Goal: Information Seeking & Learning: Learn about a topic

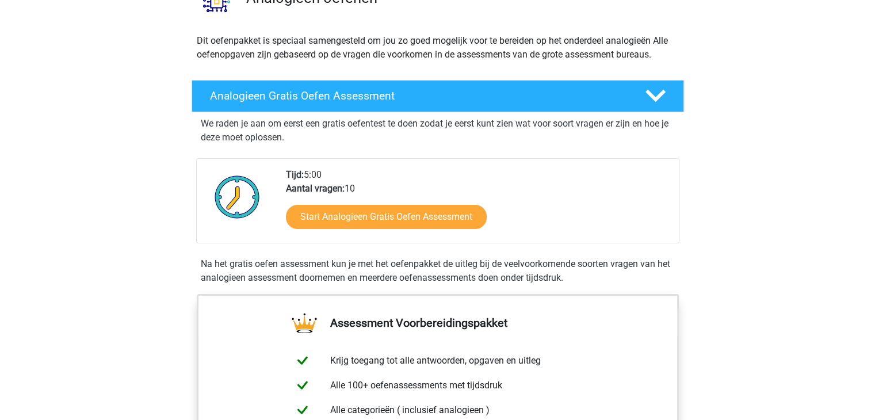
scroll to position [115, 0]
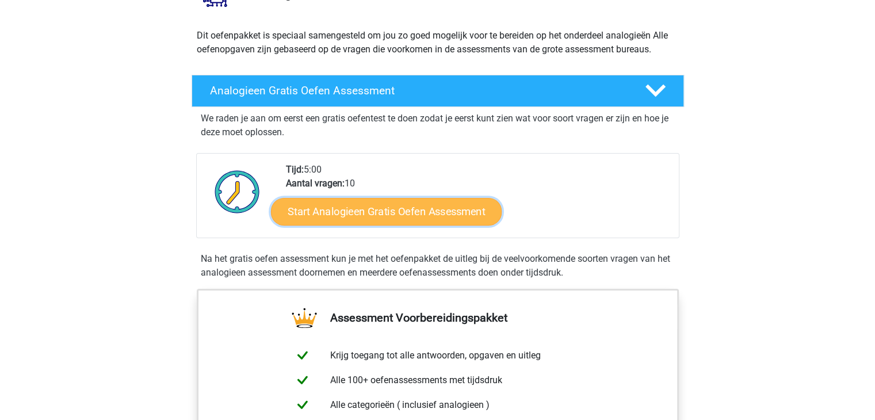
click at [391, 219] on link "Start Analogieen Gratis Oefen Assessment" at bounding box center [386, 211] width 231 height 28
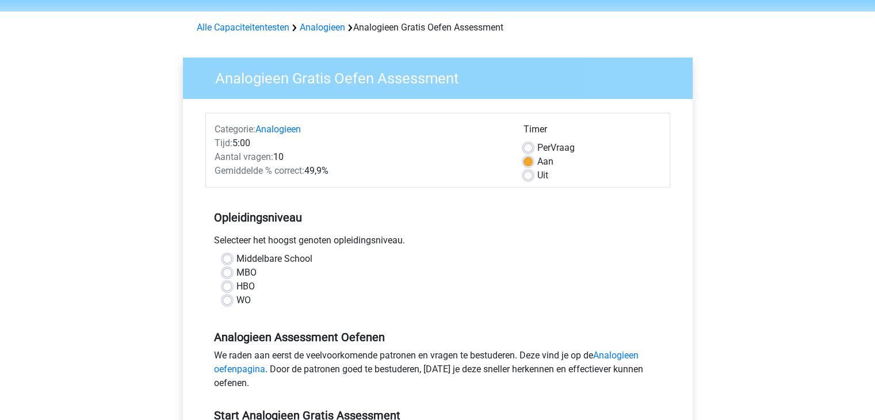
scroll to position [58, 0]
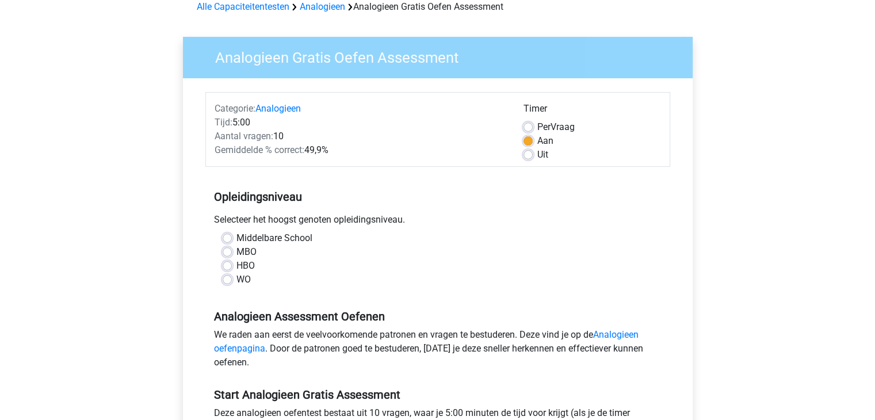
click at [237, 263] on label "HBO" at bounding box center [246, 266] width 18 height 14
click at [232, 263] on input "HBO" at bounding box center [227, 265] width 9 height 12
radio input "true"
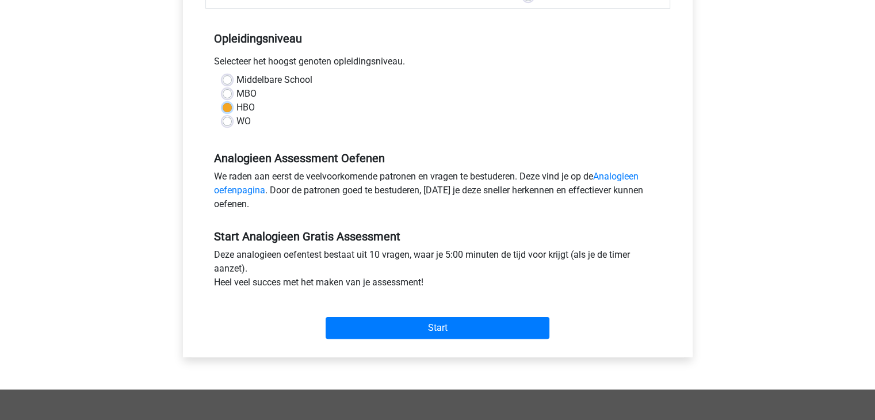
scroll to position [230, 0]
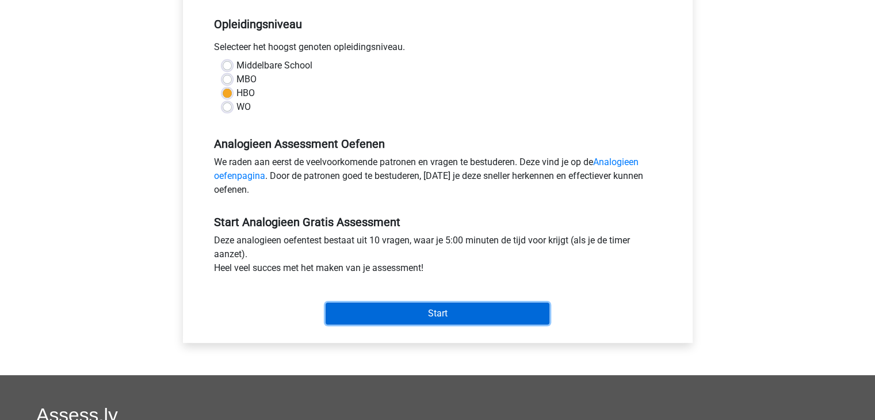
click at [406, 311] on input "Start" at bounding box center [438, 314] width 224 height 22
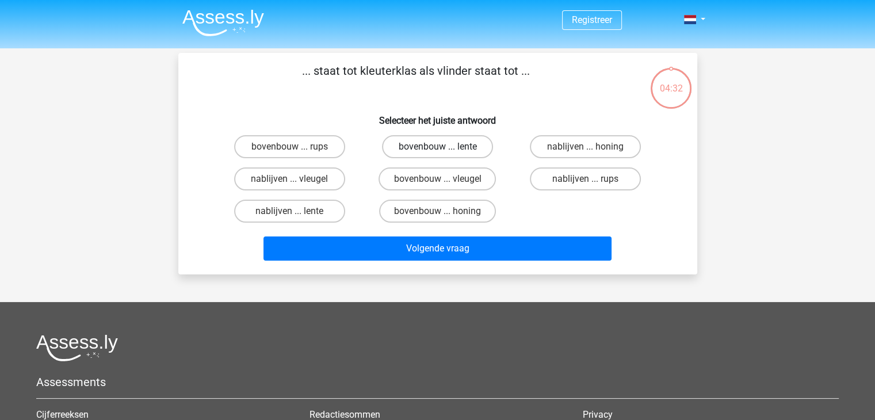
click at [422, 147] on label "bovenbouw ... lente" at bounding box center [437, 146] width 111 height 23
click at [437, 147] on input "bovenbouw ... lente" at bounding box center [440, 150] width 7 height 7
radio input "true"
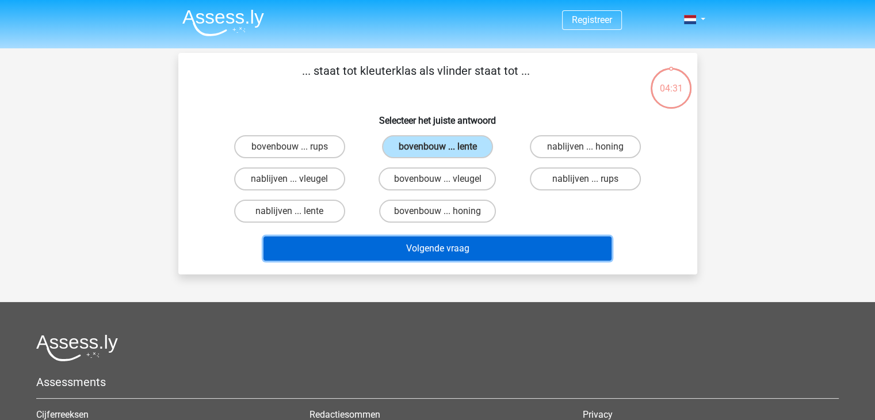
click at [433, 243] on button "Volgende vraag" at bounding box center [438, 249] width 348 height 24
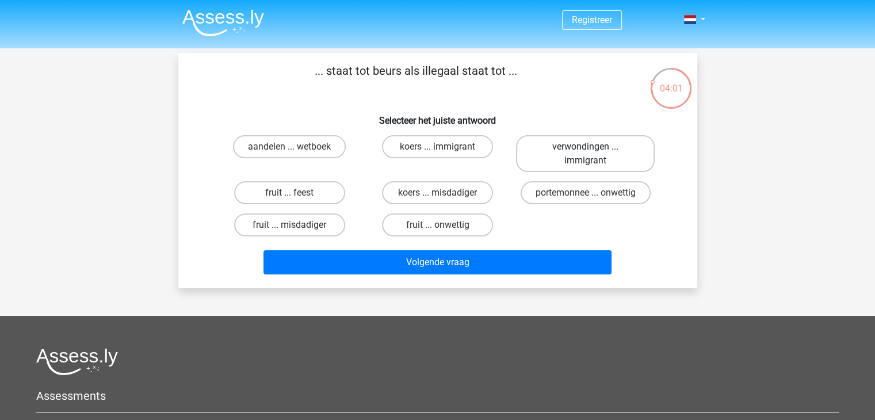
click at [611, 156] on label "verwondingen ... immigrant" at bounding box center [585, 153] width 139 height 37
click at [593, 154] on input "verwondingen ... immigrant" at bounding box center [589, 150] width 7 height 7
radio input "true"
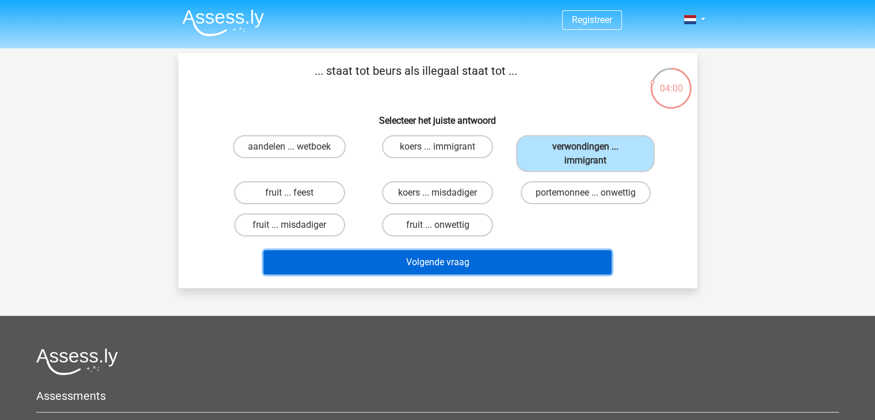
click at [520, 255] on button "Volgende vraag" at bounding box center [438, 262] width 348 height 24
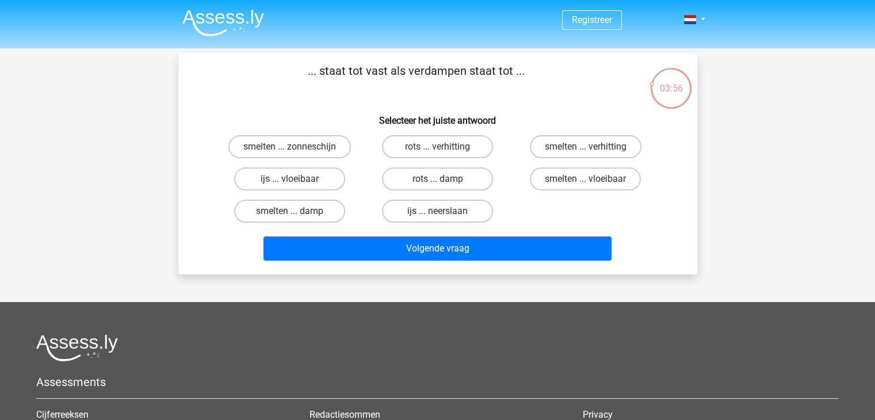
drag, startPoint x: 356, startPoint y: 76, endPoint x: 546, endPoint y: 73, distance: 189.9
click at [546, 73] on p "... staat tot vast als verdampen staat tot ..." at bounding box center [416, 79] width 439 height 35
click at [560, 120] on h6 "Selecteer het juiste antwoord" at bounding box center [438, 116] width 482 height 20
click at [325, 185] on label "ijs ... vloeibaar" at bounding box center [289, 178] width 111 height 23
click at [297, 185] on input "ijs ... vloeibaar" at bounding box center [292, 182] width 7 height 7
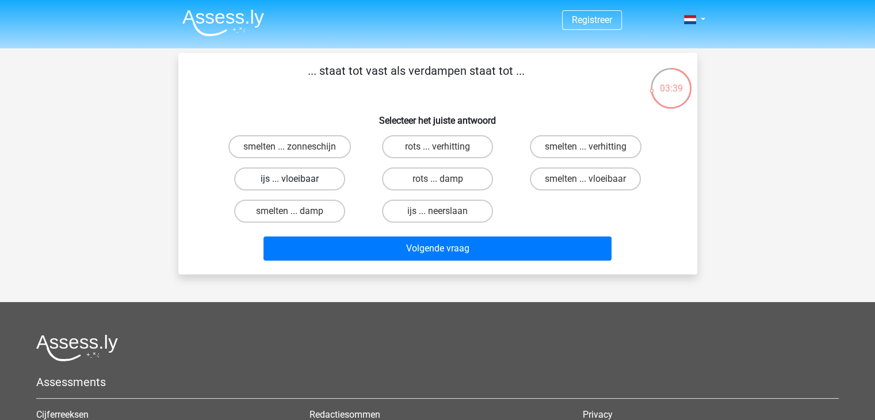
radio input "true"
click at [445, 176] on label "rots ... damp" at bounding box center [437, 178] width 111 height 23
click at [445, 179] on input "rots ... damp" at bounding box center [440, 182] width 7 height 7
radio input "true"
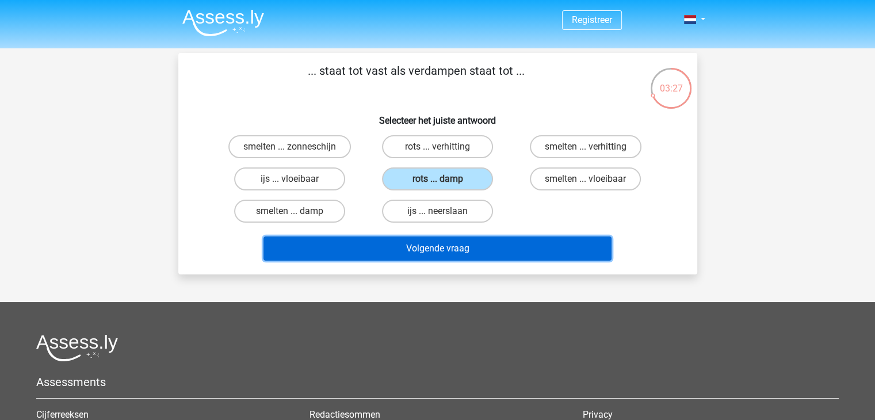
click at [457, 251] on button "Volgende vraag" at bounding box center [438, 249] width 348 height 24
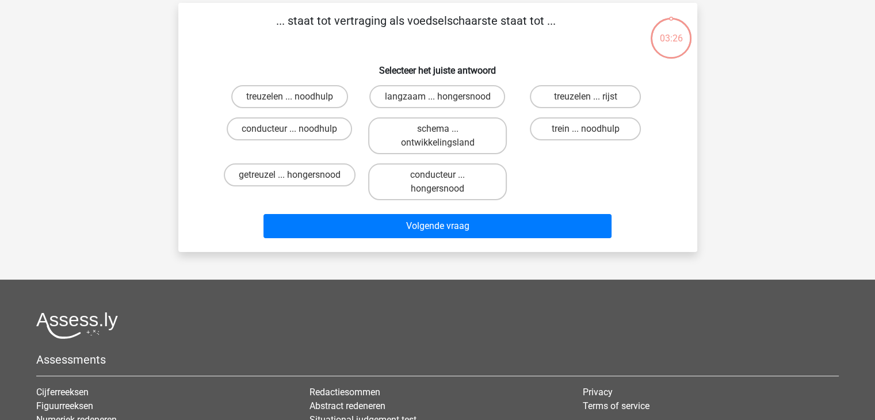
scroll to position [53, 0]
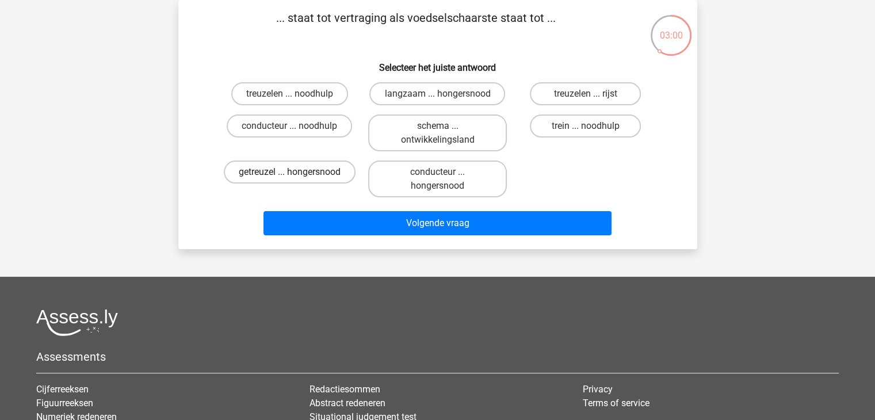
click at [325, 169] on label "getreuzel ... hongersnood" at bounding box center [290, 172] width 132 height 23
click at [297, 172] on input "getreuzel ... hongersnood" at bounding box center [292, 175] width 7 height 7
radio input "true"
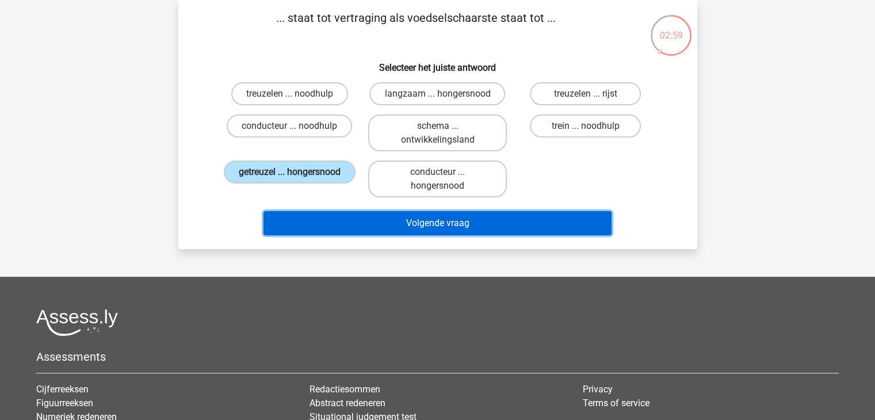
click at [360, 217] on button "Volgende vraag" at bounding box center [438, 223] width 348 height 24
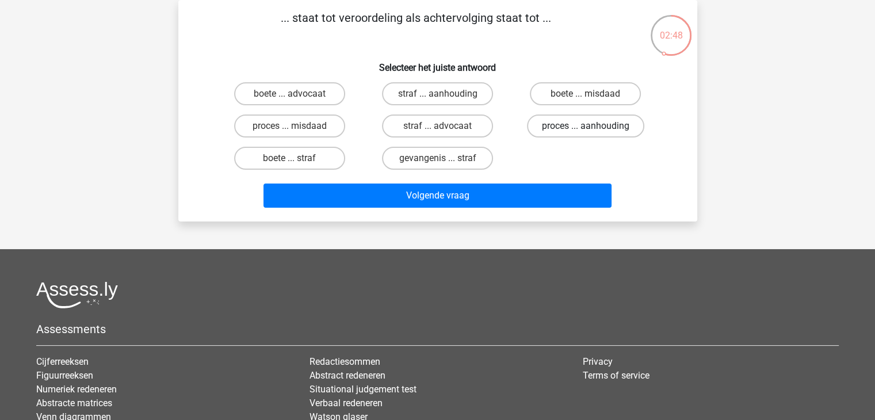
click at [621, 120] on label "proces ... aanhouding" at bounding box center [585, 126] width 117 height 23
click at [593, 126] on input "proces ... aanhouding" at bounding box center [589, 129] width 7 height 7
radio input "true"
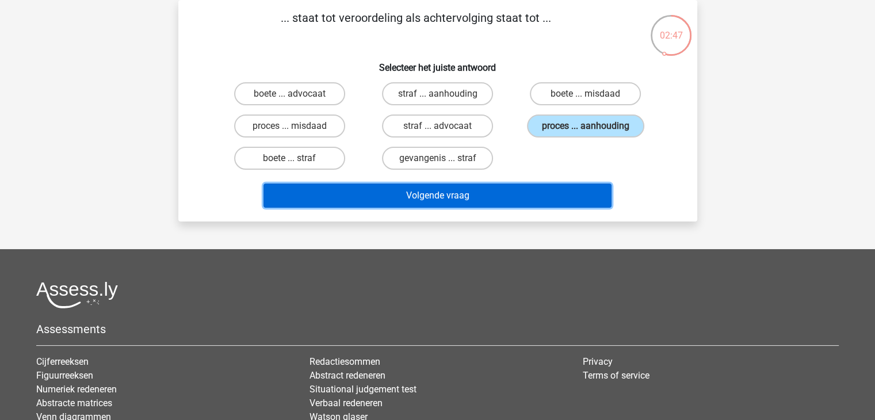
click at [522, 193] on button "Volgende vraag" at bounding box center [438, 196] width 348 height 24
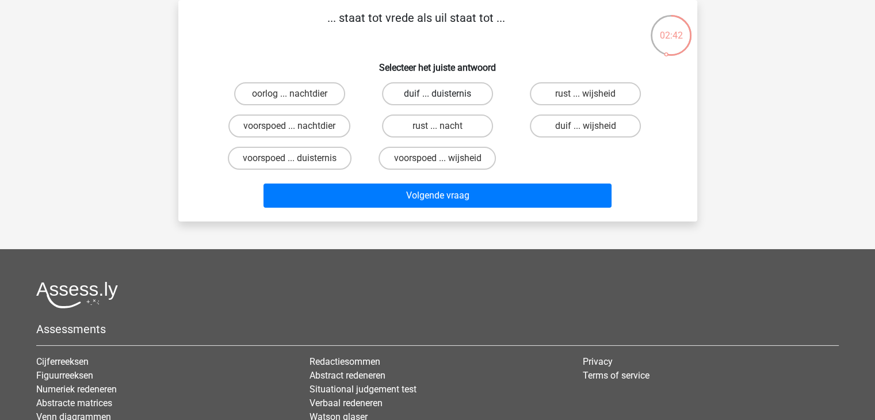
click at [448, 100] on label "duif ... duisternis" at bounding box center [437, 93] width 111 height 23
click at [445, 100] on input "duif ... duisternis" at bounding box center [440, 97] width 7 height 7
radio input "true"
click at [601, 127] on label "duif ... wijsheid" at bounding box center [585, 126] width 111 height 23
click at [593, 127] on input "duif ... wijsheid" at bounding box center [589, 129] width 7 height 7
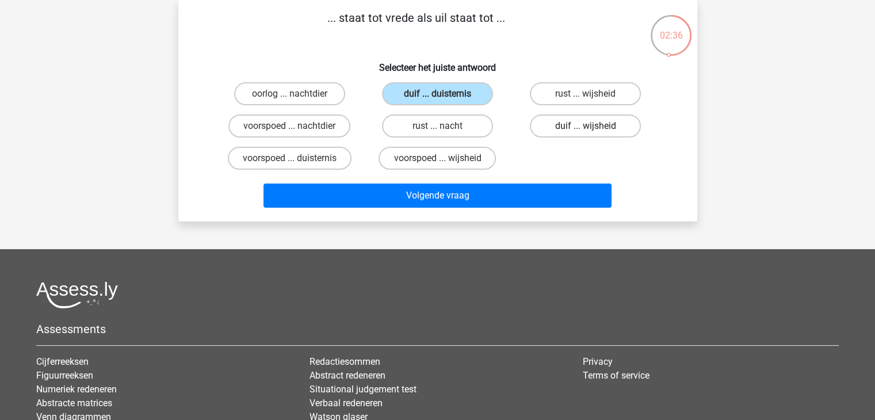
radio input "true"
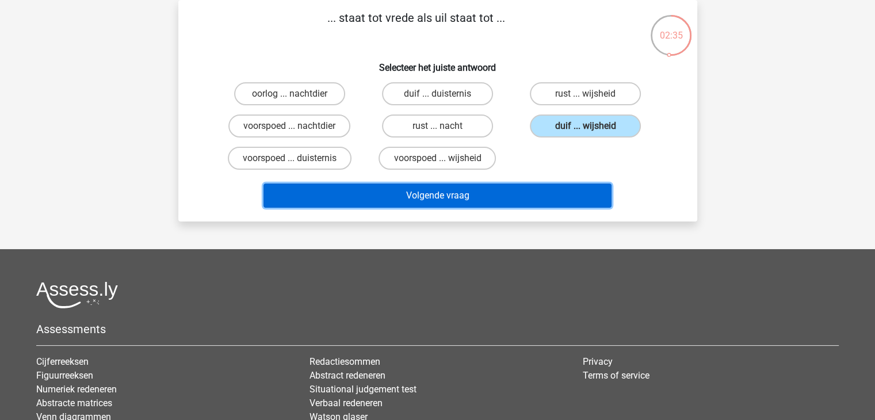
click at [497, 190] on button "Volgende vraag" at bounding box center [438, 196] width 348 height 24
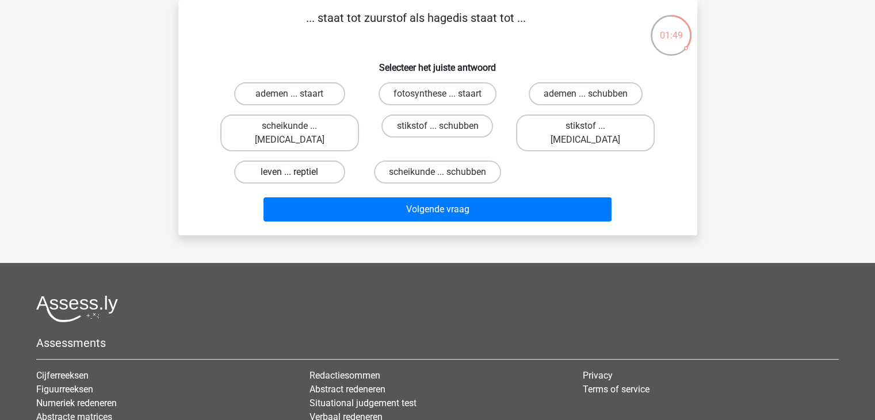
click at [321, 161] on label "leven ... reptiel" at bounding box center [289, 172] width 111 height 23
click at [297, 172] on input "leven ... reptiel" at bounding box center [292, 175] width 7 height 7
radio input "true"
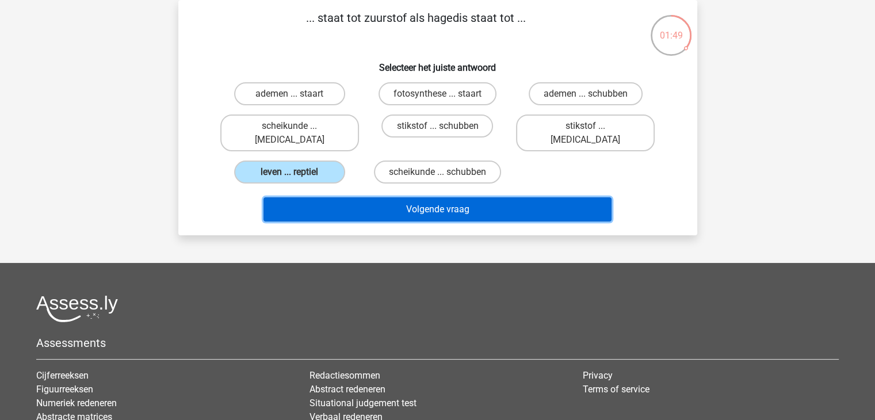
click at [352, 197] on button "Volgende vraag" at bounding box center [438, 209] width 348 height 24
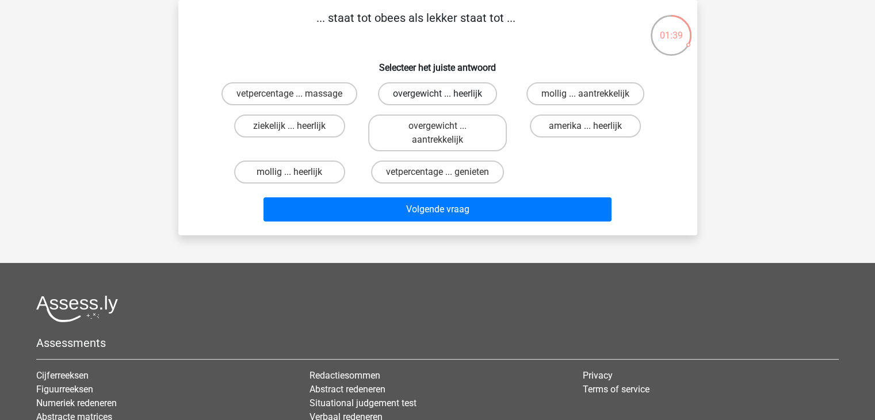
click at [480, 89] on label "overgewicht ... heerlijk" at bounding box center [437, 93] width 119 height 23
click at [445, 94] on input "overgewicht ... heerlijk" at bounding box center [440, 97] width 7 height 7
radio input "true"
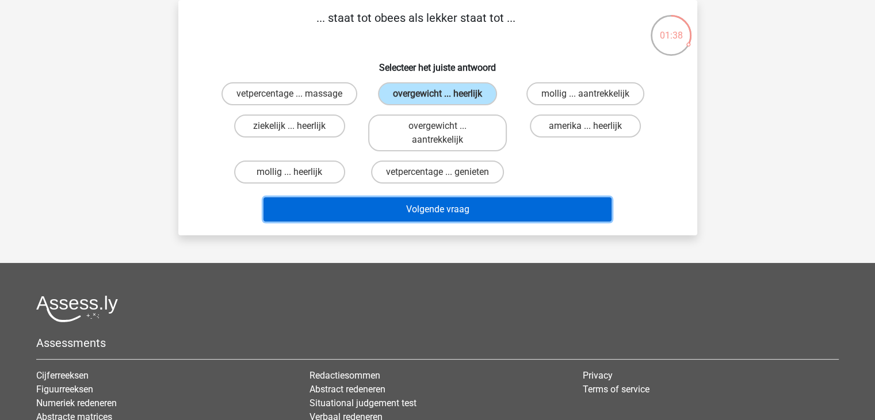
click at [485, 197] on button "Volgende vraag" at bounding box center [438, 209] width 348 height 24
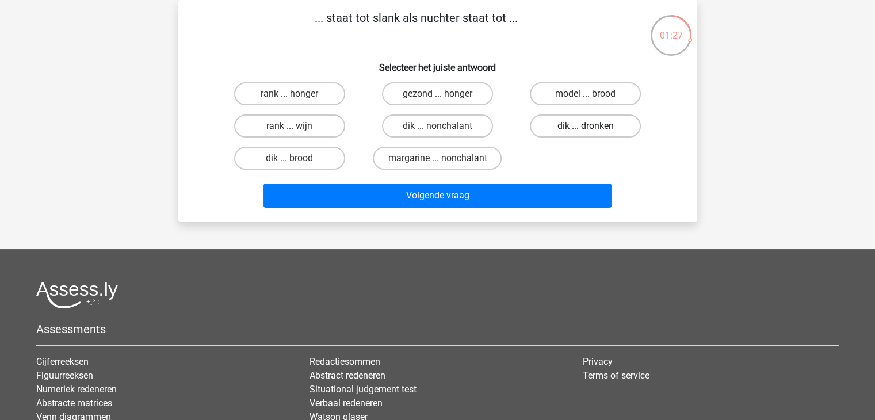
click at [621, 129] on label "dik ... dronken" at bounding box center [585, 126] width 111 height 23
click at [593, 129] on input "dik ... dronken" at bounding box center [589, 129] width 7 height 7
radio input "true"
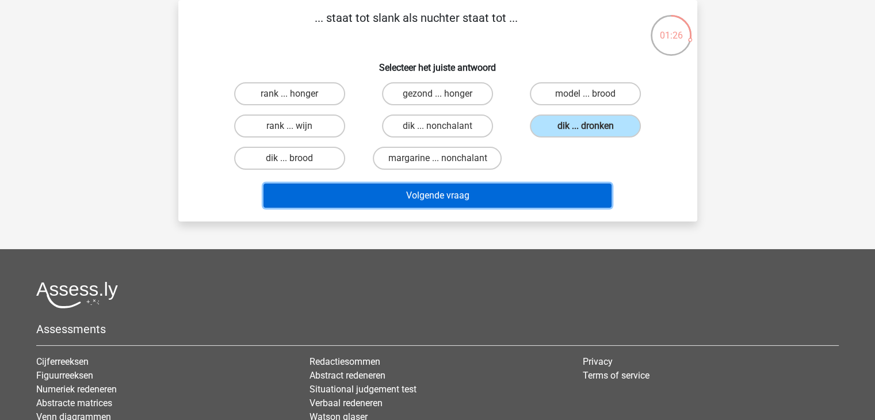
click at [551, 200] on button "Volgende vraag" at bounding box center [438, 196] width 348 height 24
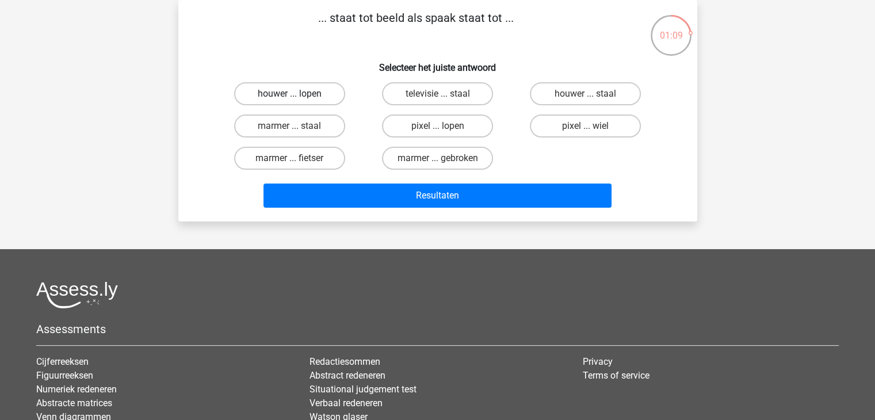
click at [284, 94] on label "houwer ... lopen" at bounding box center [289, 93] width 111 height 23
click at [289, 94] on input "houwer ... lopen" at bounding box center [292, 97] width 7 height 7
radio input "true"
click at [635, 84] on label "houwer ... staal" at bounding box center [585, 93] width 111 height 23
click at [593, 94] on input "houwer ... staal" at bounding box center [589, 97] width 7 height 7
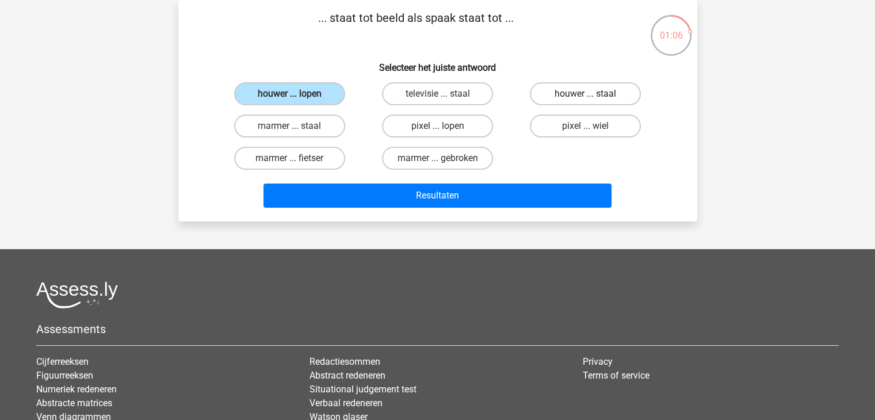
radio input "true"
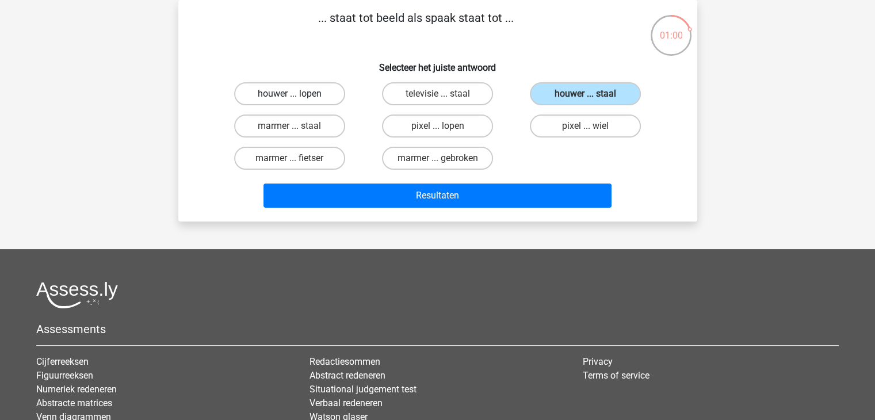
click at [276, 94] on label "houwer ... lopen" at bounding box center [289, 93] width 111 height 23
click at [289, 94] on input "houwer ... lopen" at bounding box center [292, 97] width 7 height 7
radio input "true"
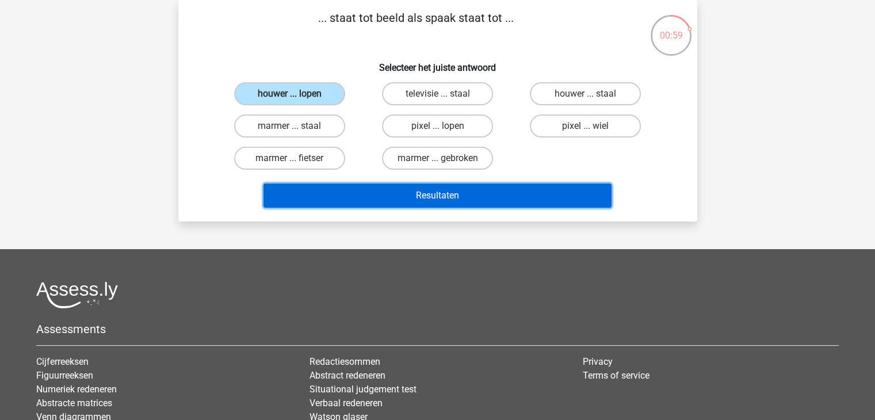
click at [366, 204] on button "Resultaten" at bounding box center [438, 196] width 348 height 24
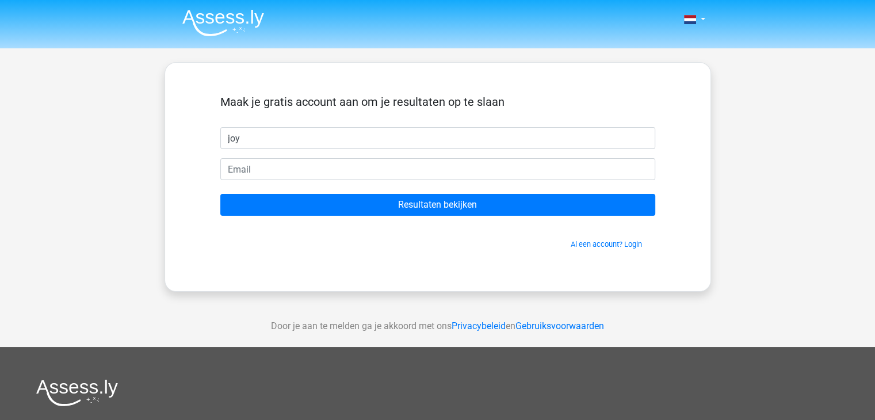
type input "joy"
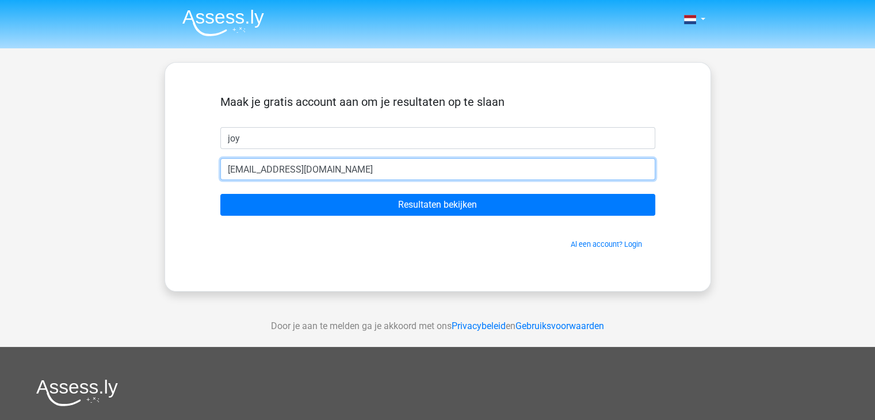
type input "[EMAIL_ADDRESS][DOMAIN_NAME]"
click at [220, 194] on input "Resultaten bekijken" at bounding box center [437, 205] width 435 height 22
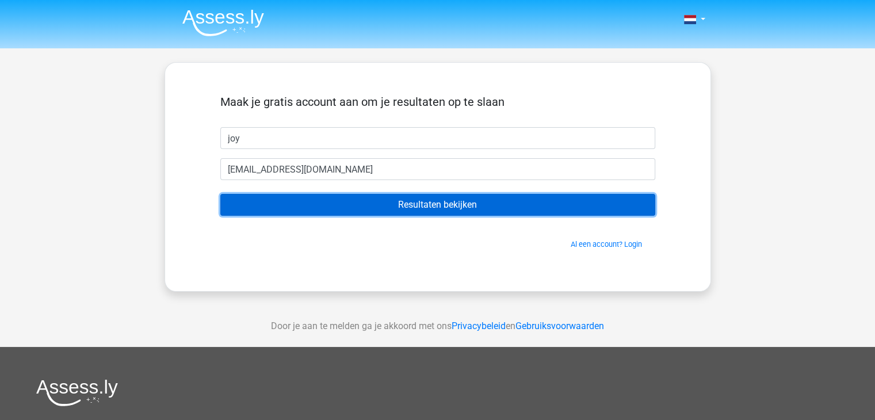
click at [361, 206] on input "Resultaten bekijken" at bounding box center [437, 205] width 435 height 22
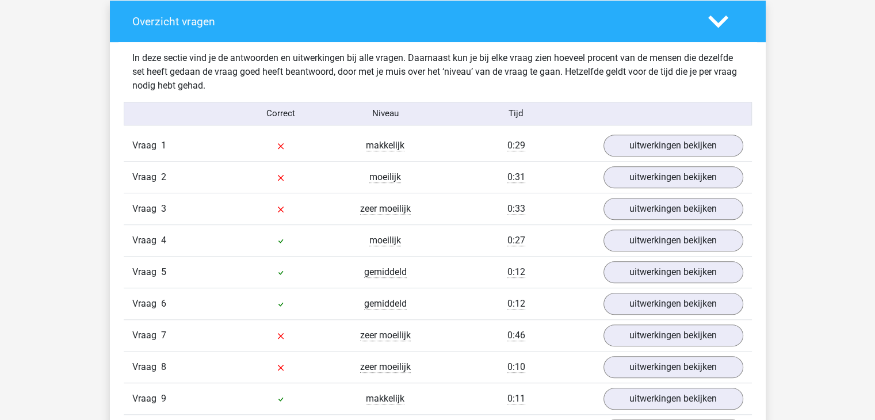
scroll to position [921, 0]
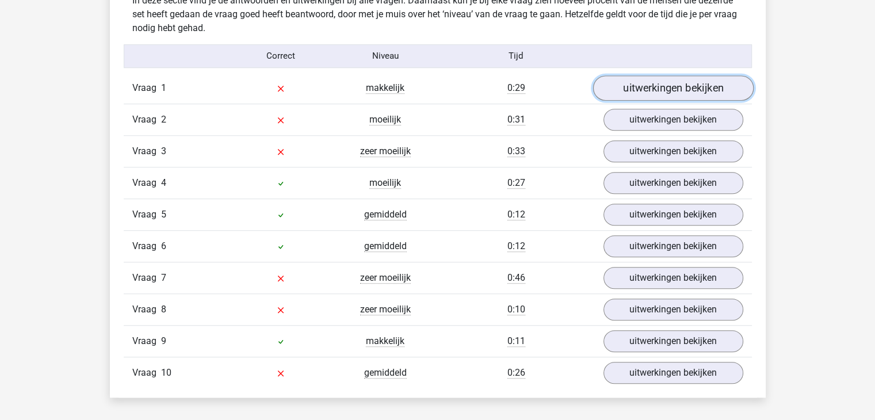
click at [669, 95] on link "uitwerkingen bekijken" at bounding box center [673, 87] width 161 height 25
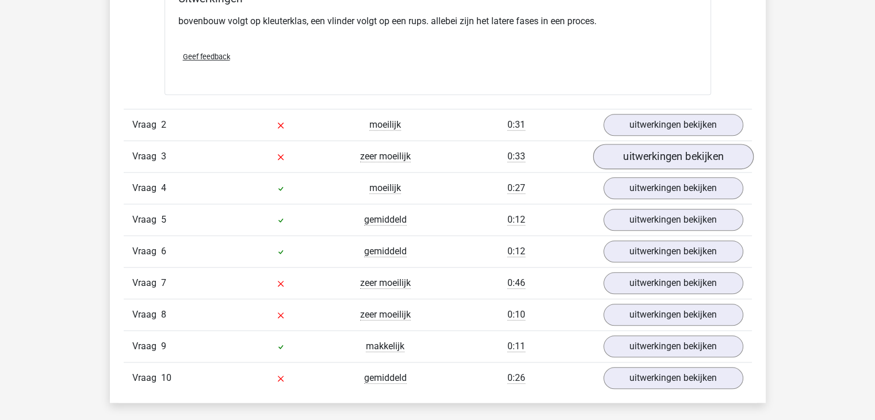
scroll to position [1208, 0]
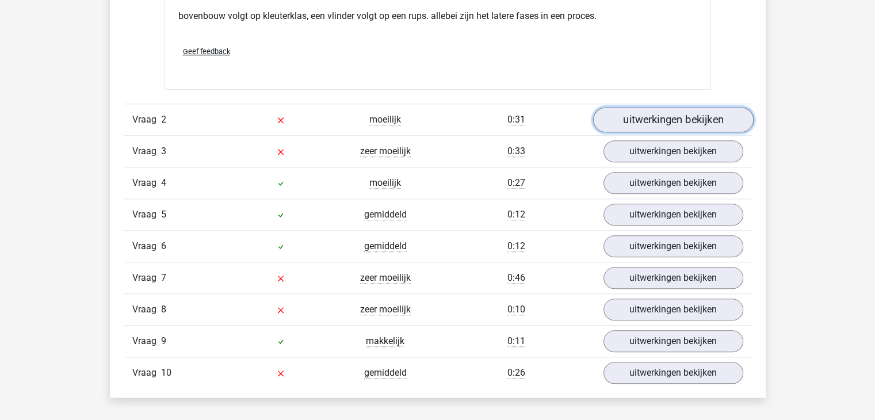
click at [668, 116] on link "uitwerkingen bekijken" at bounding box center [673, 119] width 161 height 25
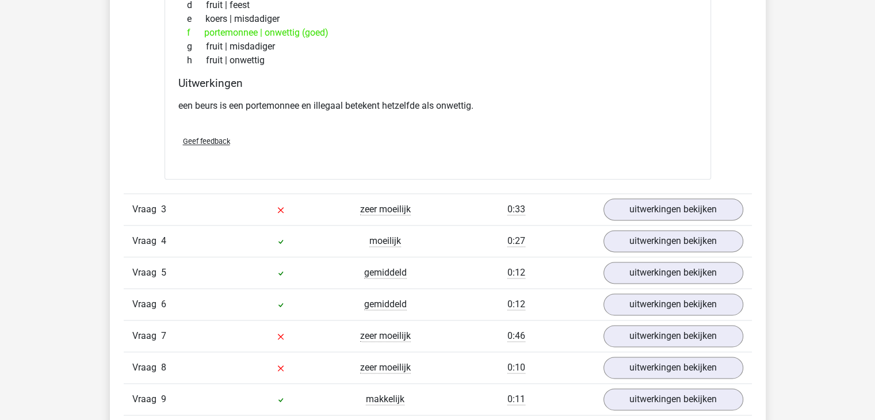
scroll to position [1439, 0]
click at [638, 197] on link "uitwerkingen bekijken" at bounding box center [673, 209] width 161 height 25
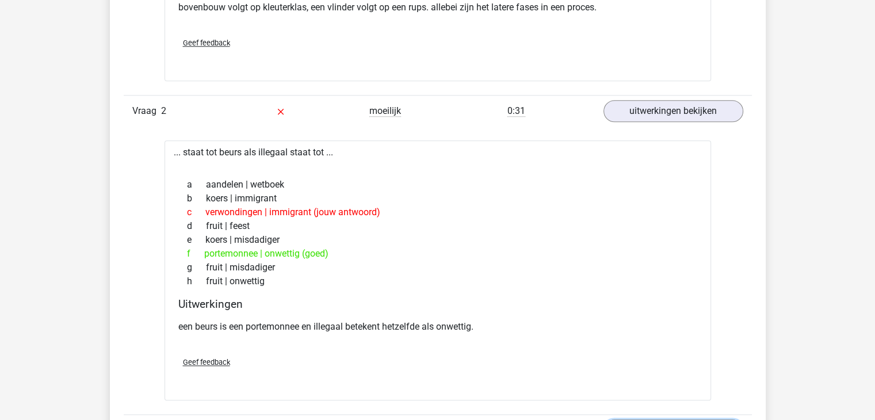
scroll to position [1151, 0]
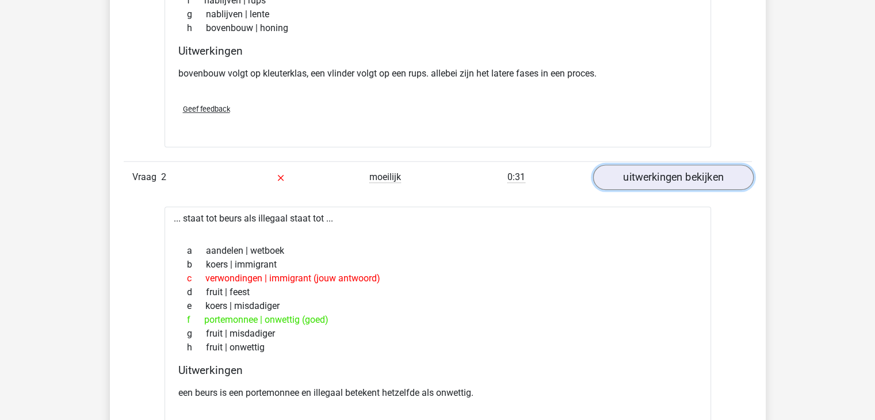
click at [681, 173] on link "uitwerkingen bekijken" at bounding box center [673, 177] width 161 height 25
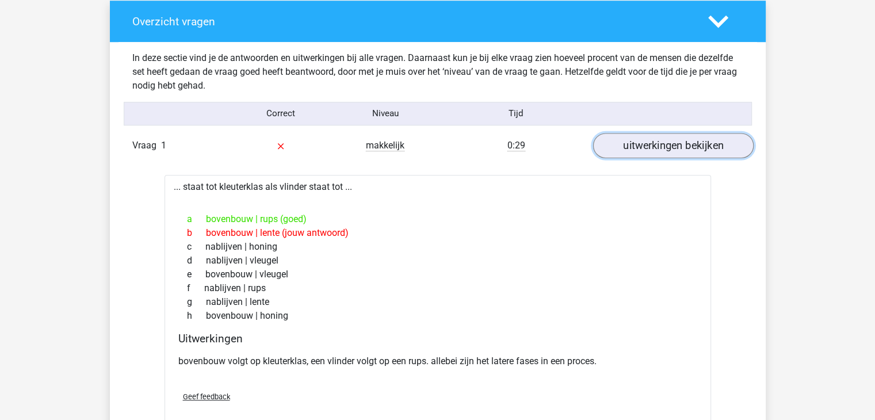
click at [686, 142] on link "uitwerkingen bekijken" at bounding box center [673, 145] width 161 height 25
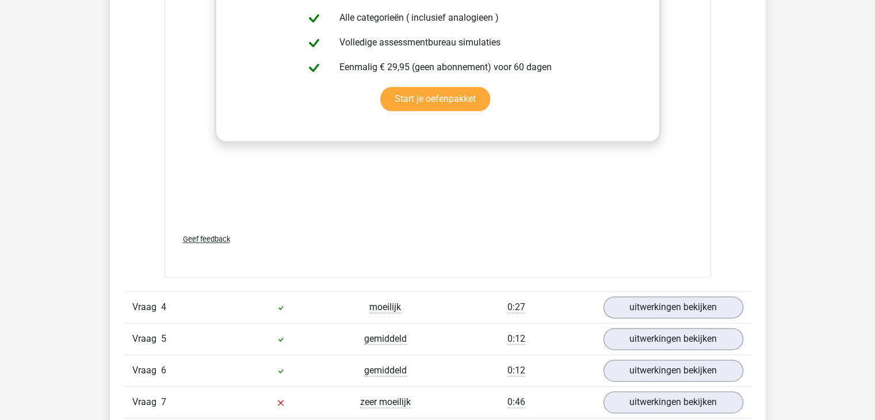
scroll to position [1496, 0]
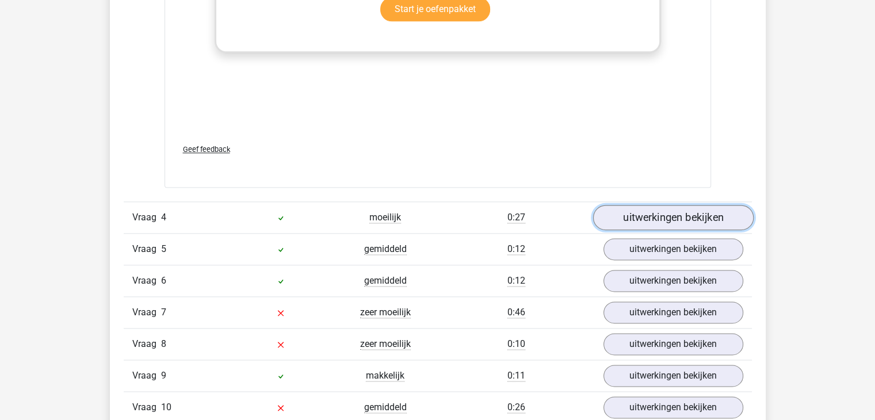
click at [688, 211] on link "uitwerkingen bekijken" at bounding box center [673, 217] width 161 height 25
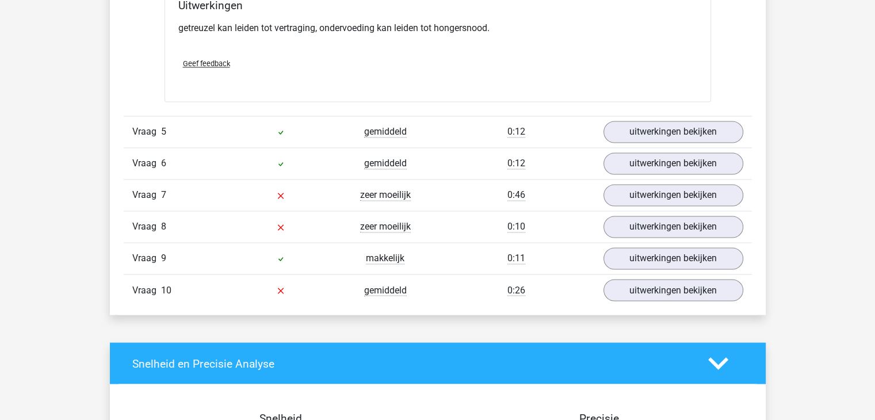
scroll to position [1956, 0]
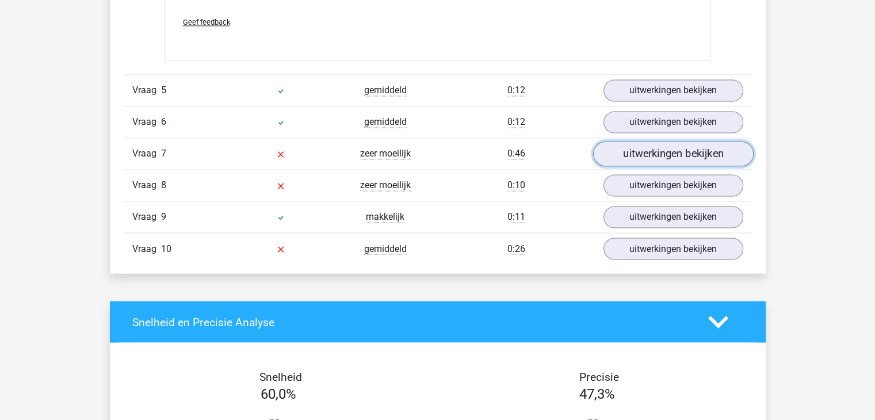
click at [639, 155] on link "uitwerkingen bekijken" at bounding box center [673, 154] width 161 height 25
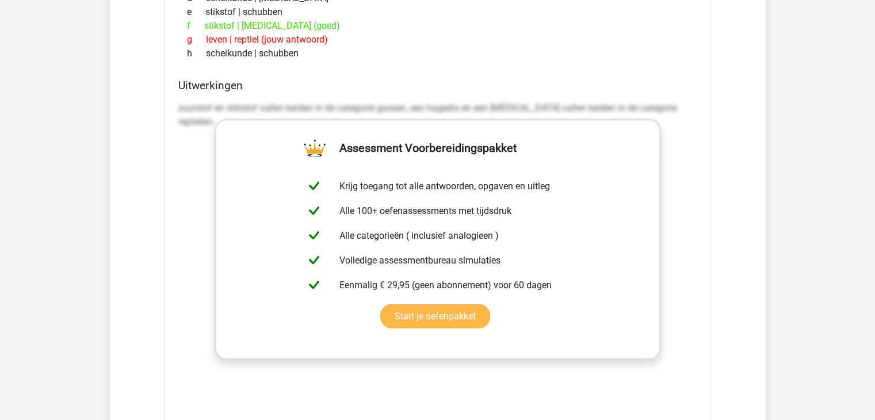
scroll to position [2072, 0]
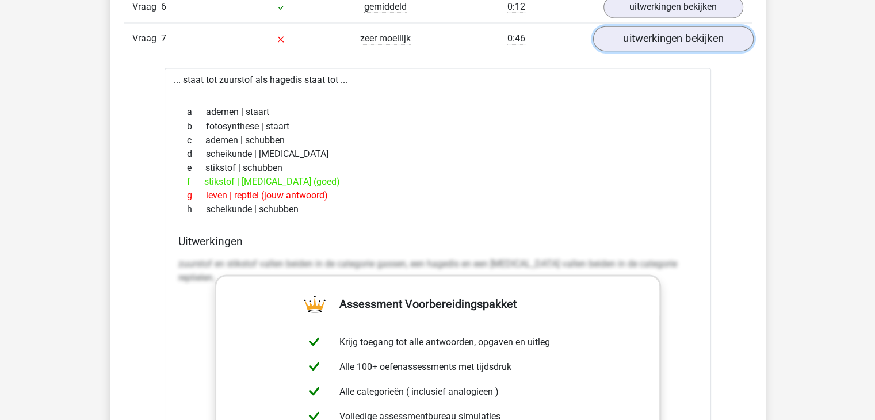
click at [689, 44] on link "uitwerkingen bekijken" at bounding box center [673, 38] width 161 height 25
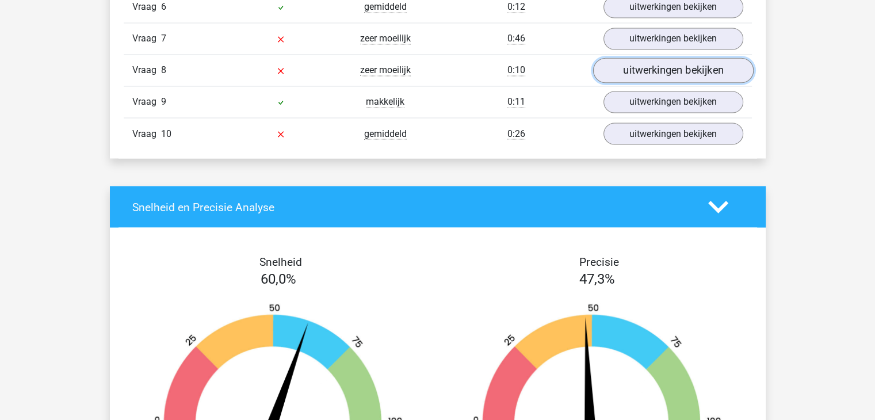
click at [689, 59] on link "uitwerkingen bekijken" at bounding box center [673, 70] width 161 height 25
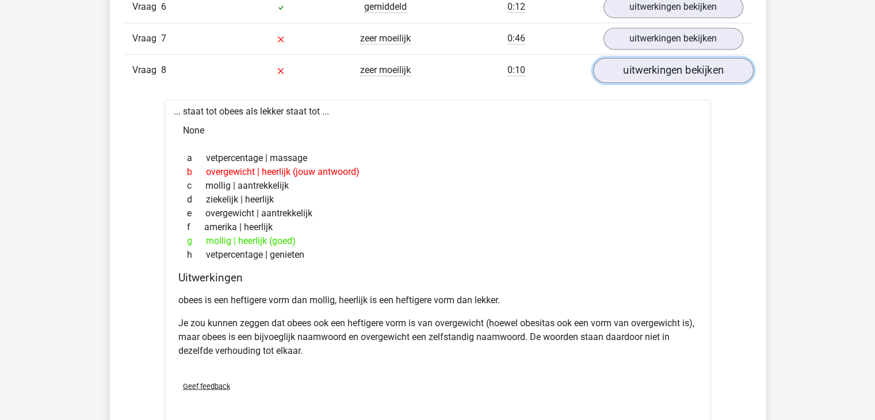
click at [657, 68] on link "uitwerkingen bekijken" at bounding box center [673, 70] width 161 height 25
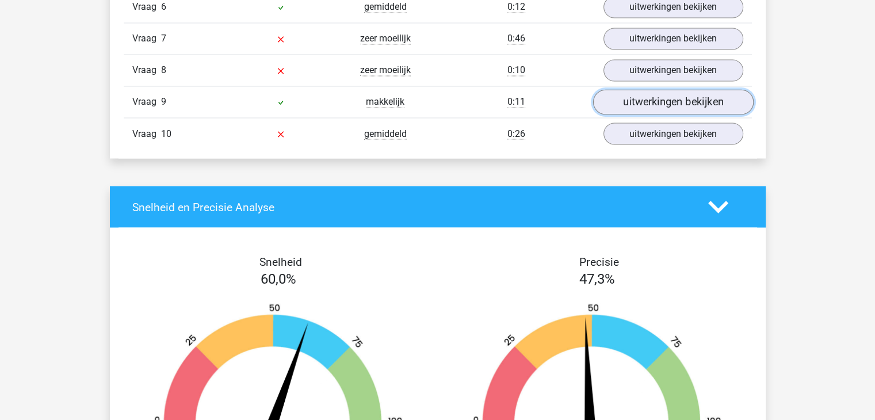
click at [661, 95] on link "uitwerkingen bekijken" at bounding box center [673, 102] width 161 height 25
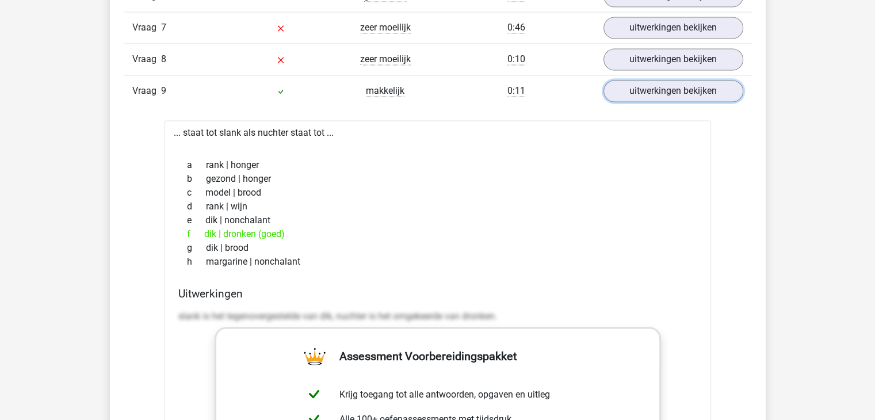
scroll to position [2014, 0]
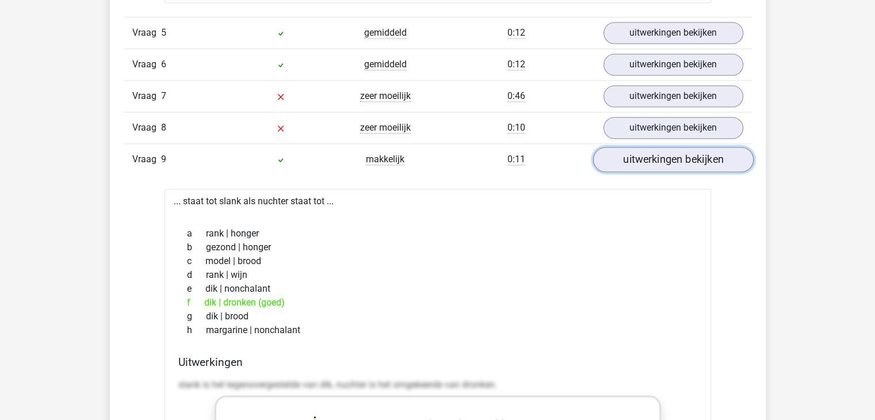
click at [651, 151] on link "uitwerkingen bekijken" at bounding box center [673, 159] width 161 height 25
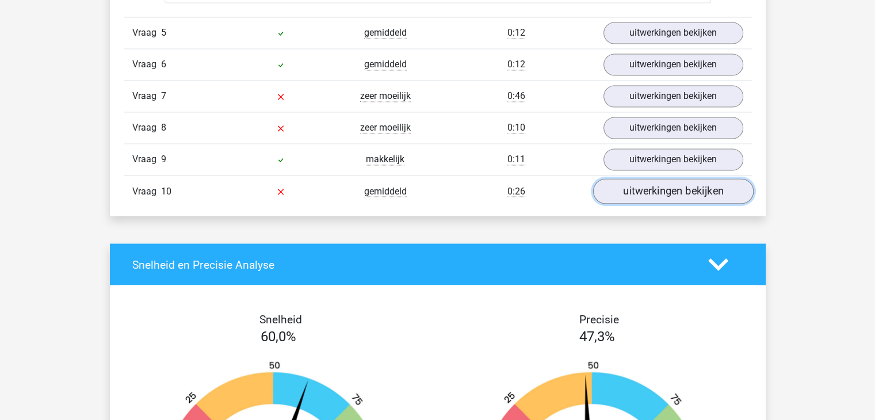
click at [672, 192] on link "uitwerkingen bekijken" at bounding box center [673, 191] width 161 height 25
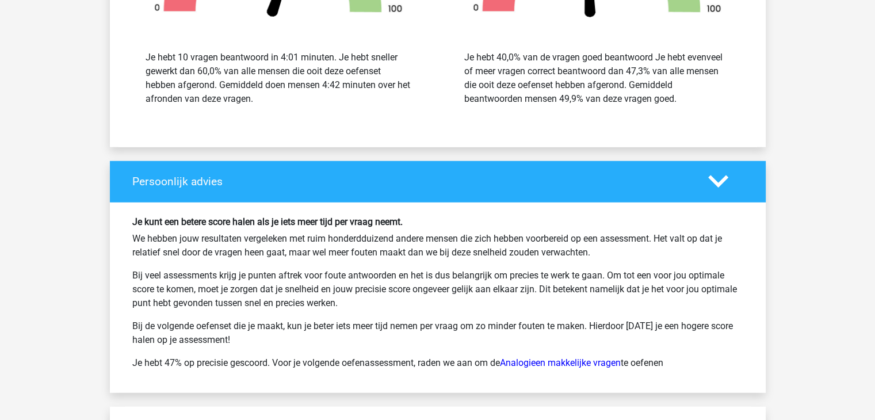
scroll to position [3107, 0]
drag, startPoint x: 157, startPoint y: 226, endPoint x: 653, endPoint y: 243, distance: 496.3
click at [653, 243] on div "Je kunt een betere score halen als je iets meer tijd per vraag neemt. We hebben…" at bounding box center [438, 297] width 628 height 163
